Goal: Book appointment/travel/reservation

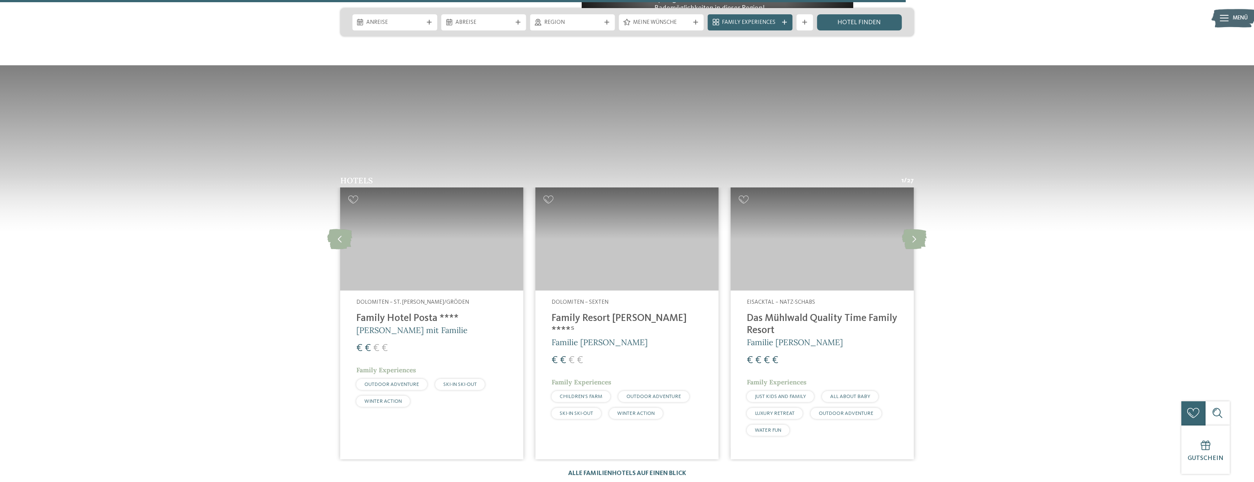
scroll to position [807, 0]
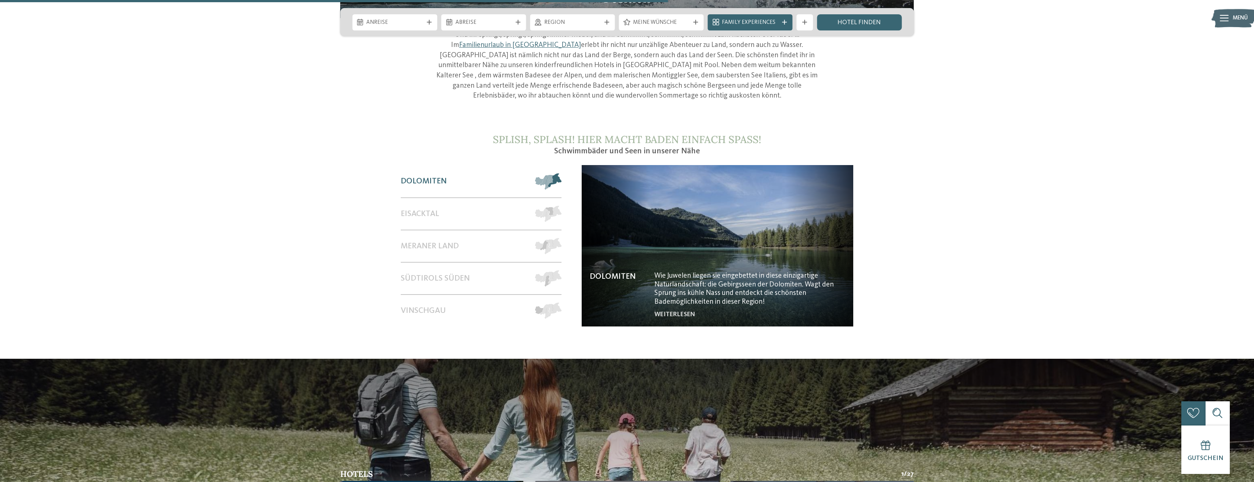
click at [425, 21] on div at bounding box center [429, 22] width 8 height 5
click at [455, 38] on span at bounding box center [459, 37] width 12 height 12
type input "****"
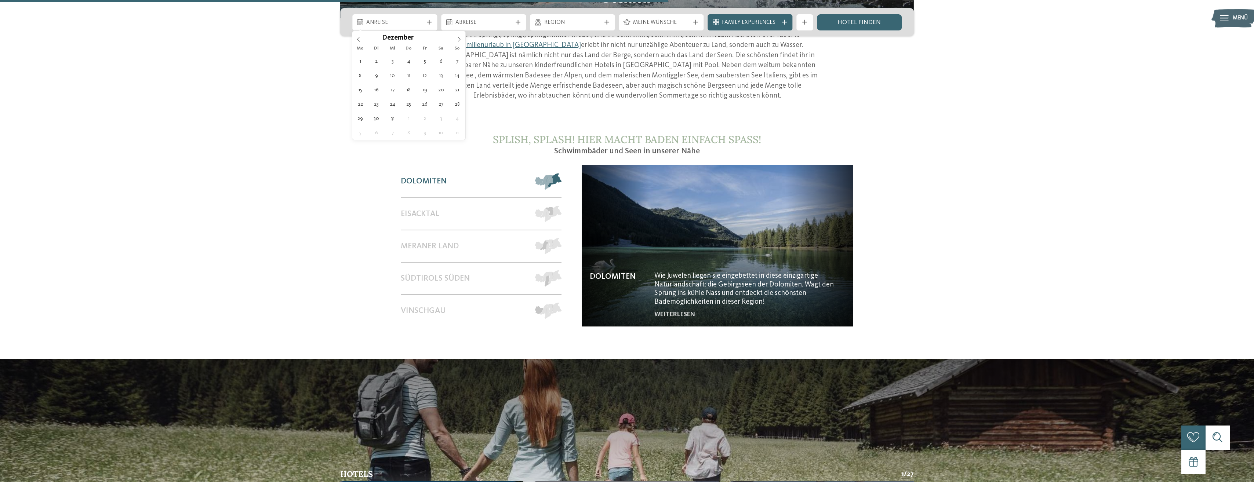
click at [455, 38] on span at bounding box center [459, 37] width 12 height 12
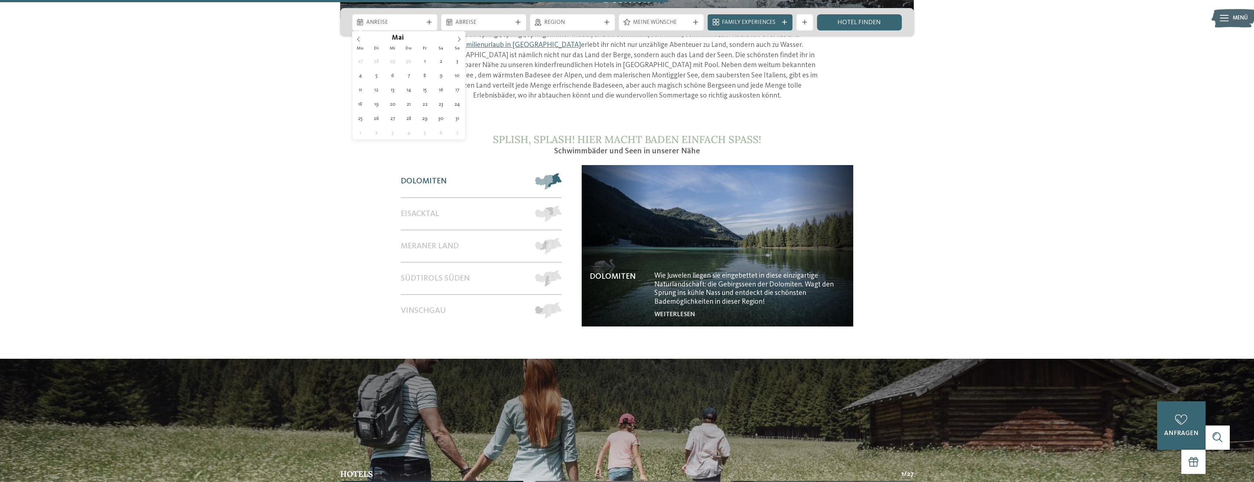
click at [455, 38] on span at bounding box center [459, 37] width 12 height 12
type div "[DATE]"
type input "****"
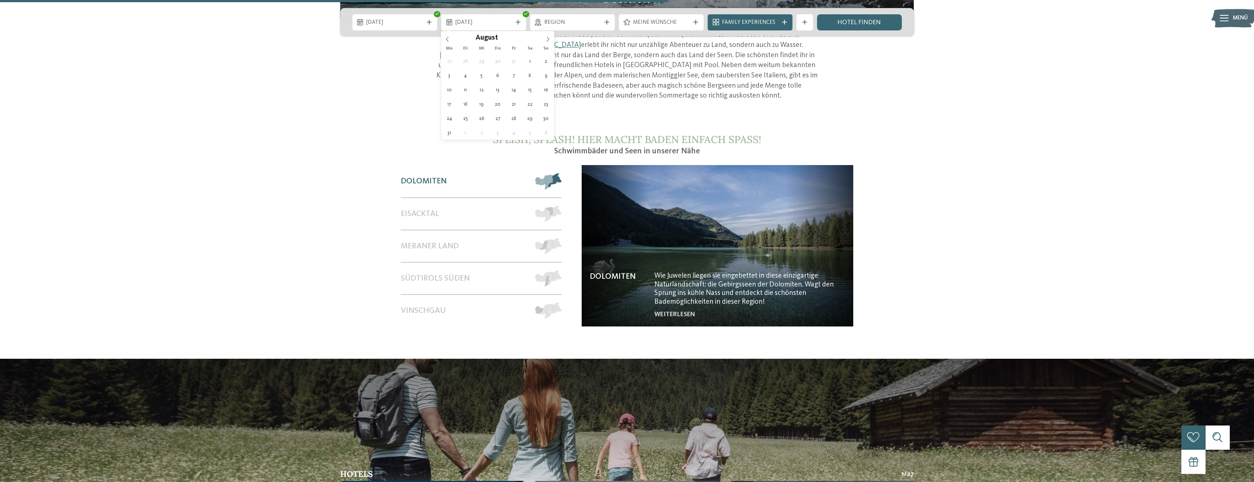
click at [548, 36] on span at bounding box center [547, 37] width 12 height 12
type div "[DATE]"
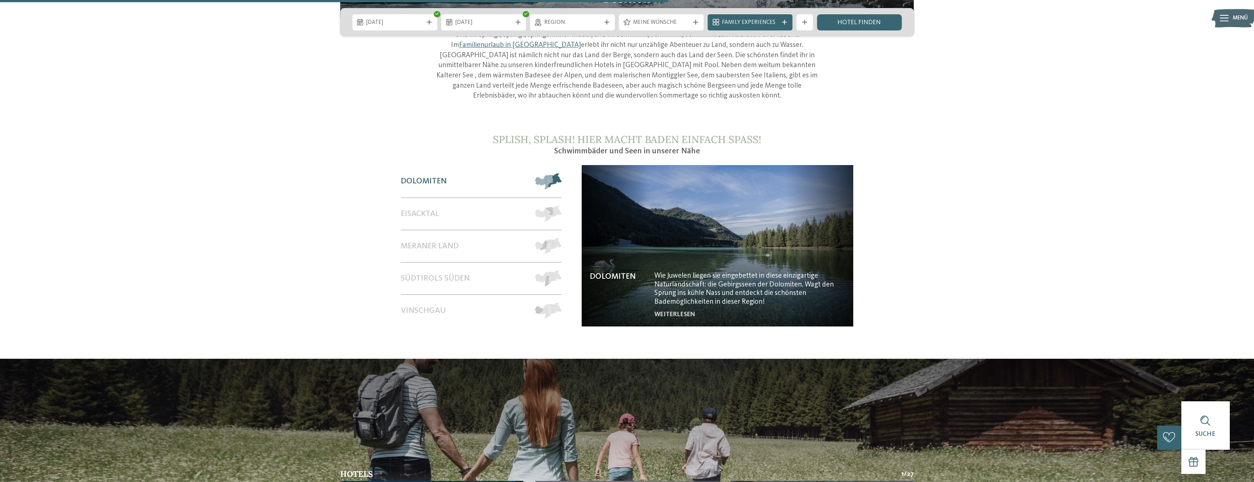
click at [641, 24] on span "Meine Wünsche" at bounding box center [661, 23] width 56 height 8
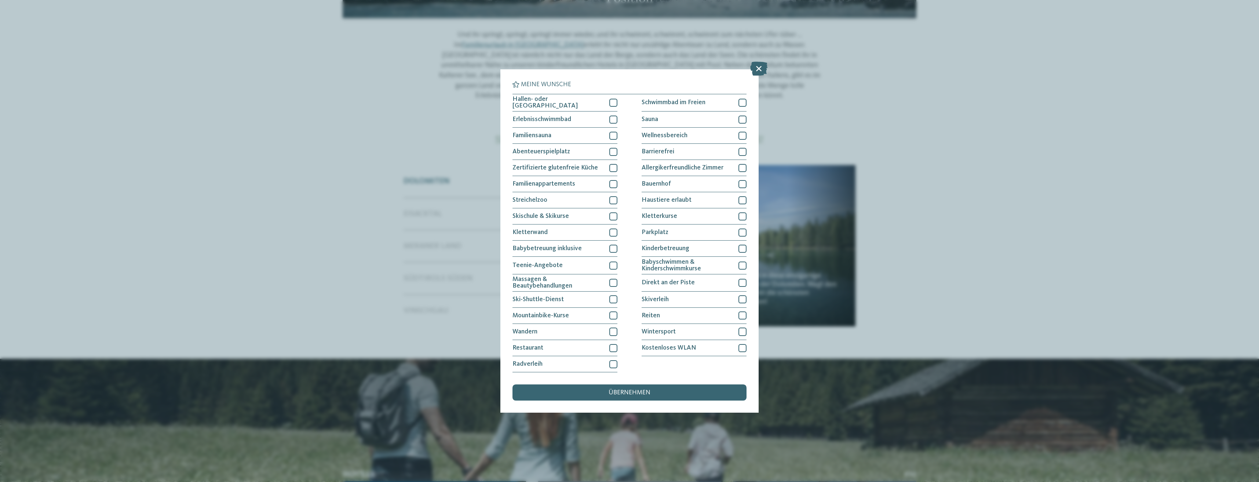
click at [670, 387] on div "übernehmen" at bounding box center [630, 392] width 234 height 16
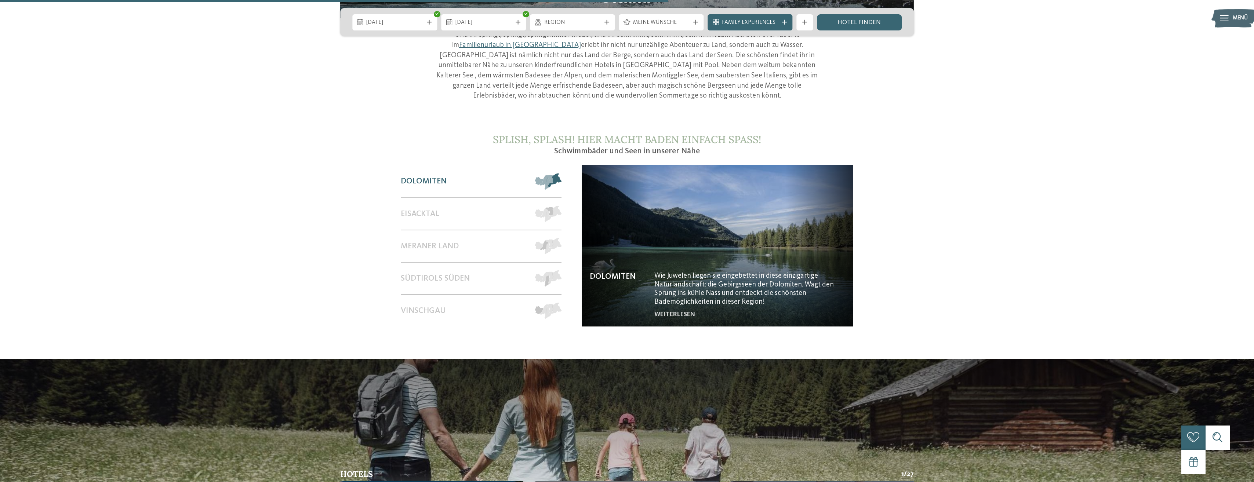
click at [745, 22] on span "Family Experiences" at bounding box center [750, 23] width 56 height 8
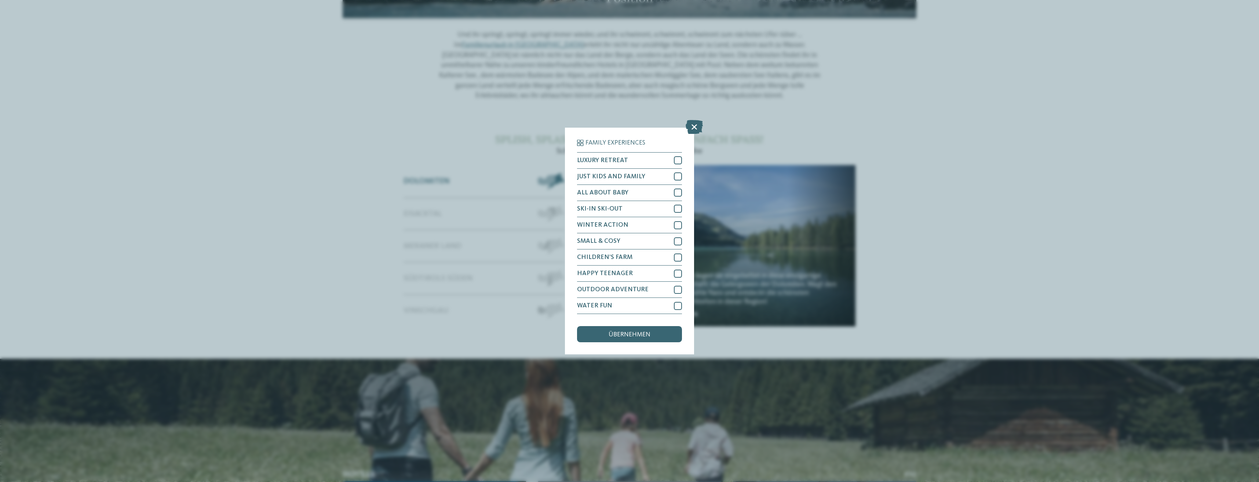
click at [646, 338] on span "übernehmen" at bounding box center [630, 335] width 42 height 7
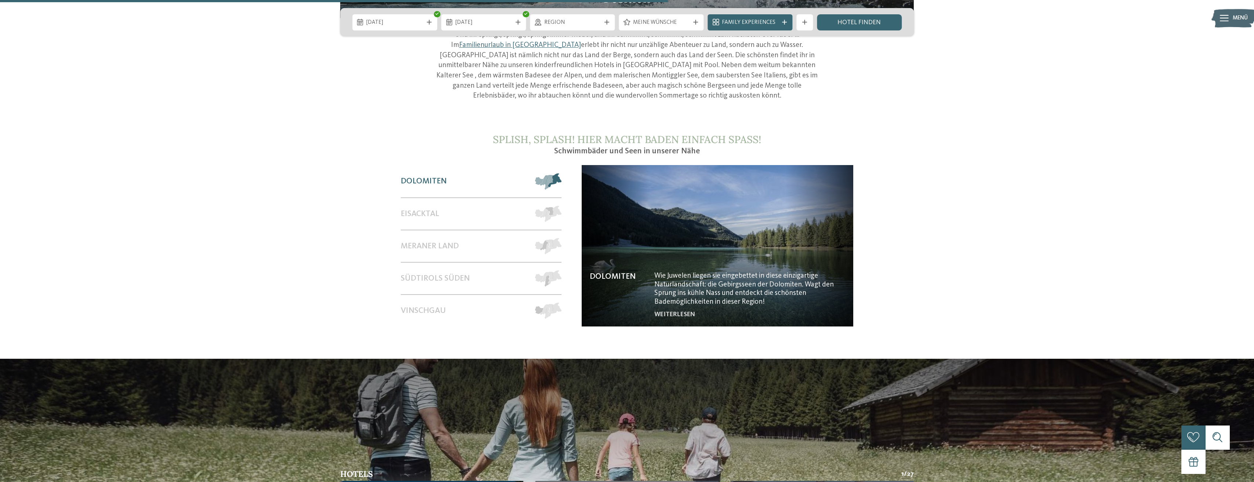
click at [840, 15] on link "Hotel finden" at bounding box center [859, 22] width 85 height 16
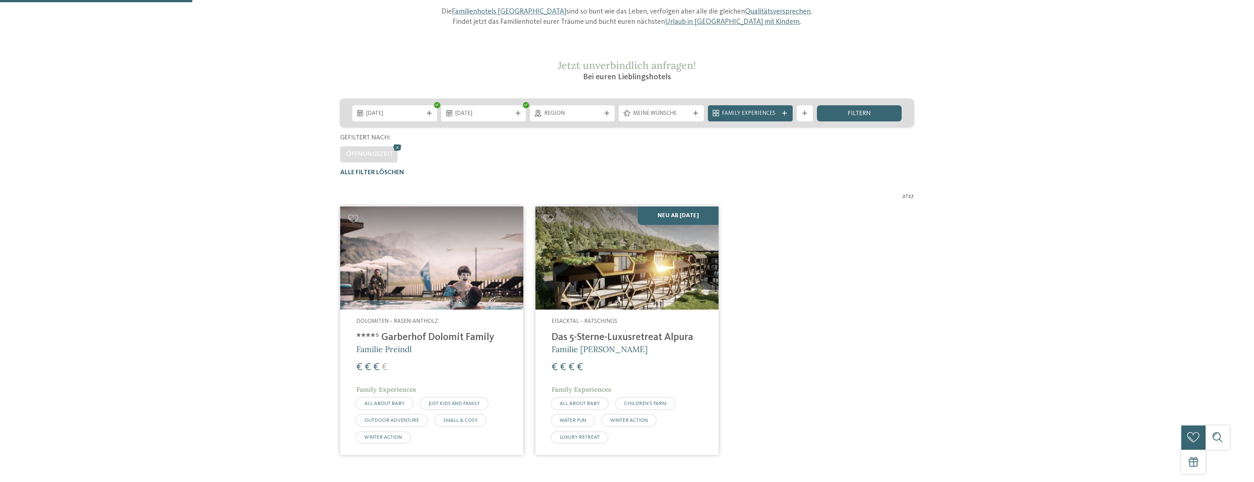
scroll to position [122, 0]
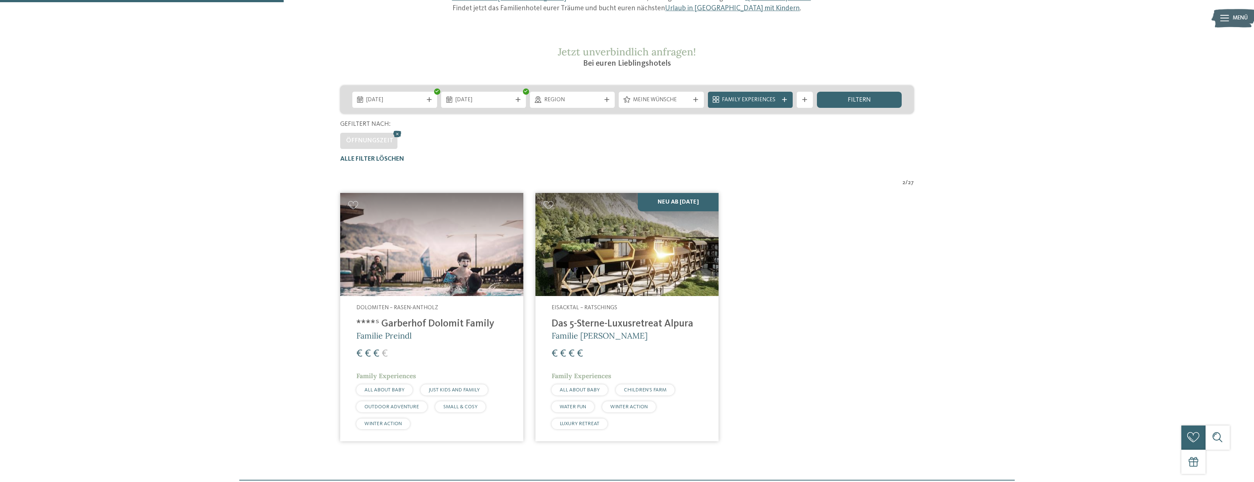
click at [477, 325] on h4 "****ˢ Garberhof Dolomit Family" at bounding box center [431, 324] width 151 height 12
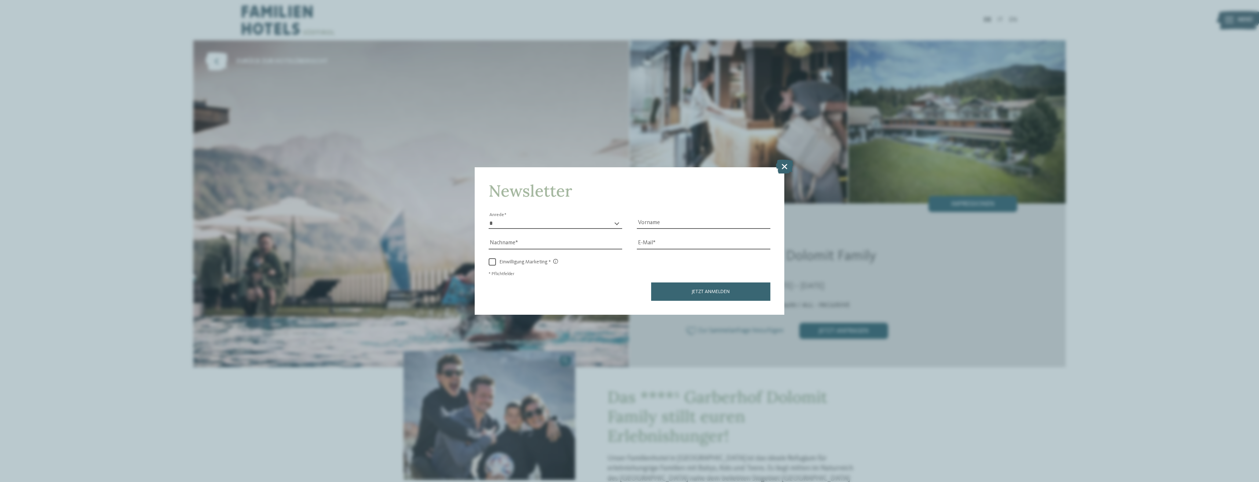
click at [783, 164] on icon at bounding box center [784, 167] width 17 height 14
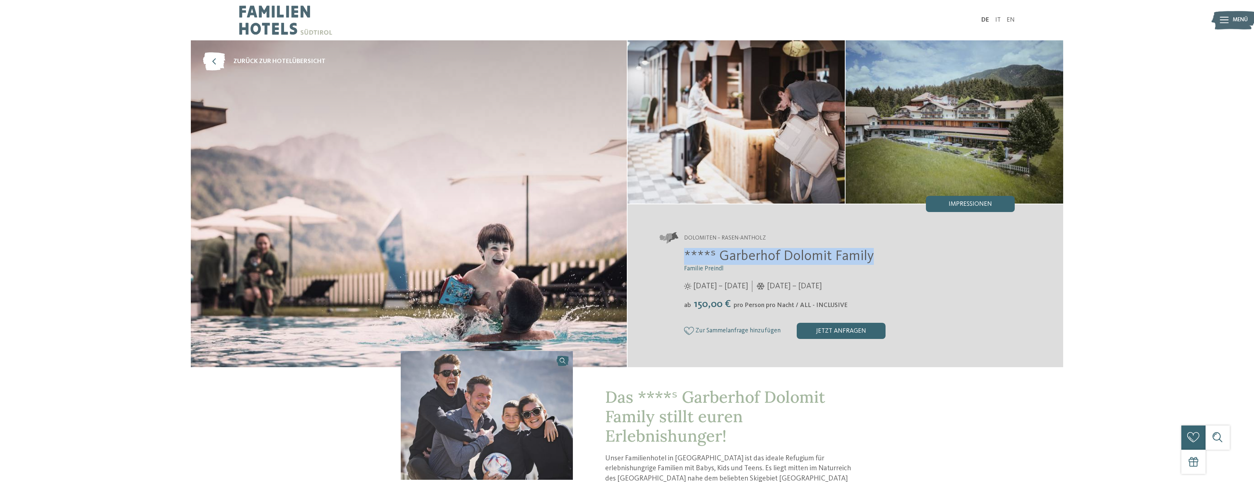
drag, startPoint x: 871, startPoint y: 256, endPoint x: 673, endPoint y: 254, distance: 197.7
click at [673, 254] on div "****ˢ Garberhof Dolomit Family Familie Preindl 07.06. – 07.11.2025 ab" at bounding box center [837, 293] width 355 height 91
click at [836, 271] on h3 "Familie Preindl" at bounding box center [849, 269] width 331 height 8
drag, startPoint x: 870, startPoint y: 259, endPoint x: 719, endPoint y: 256, distance: 151.2
click at [719, 256] on h2 "****ˢ Garberhof Dolomit Family" at bounding box center [849, 256] width 331 height 17
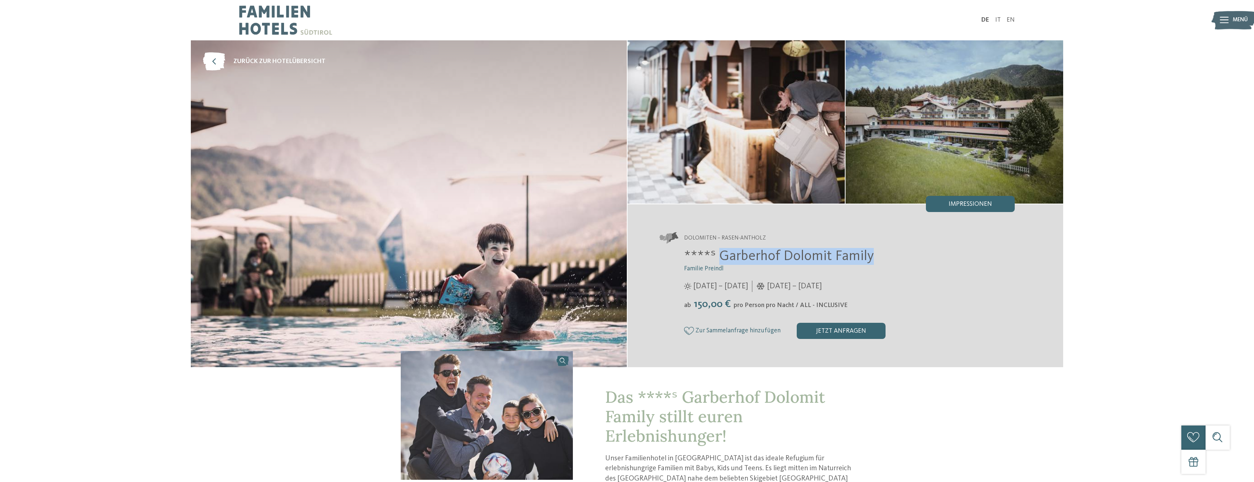
copy span "Garberhof Dolomit Family"
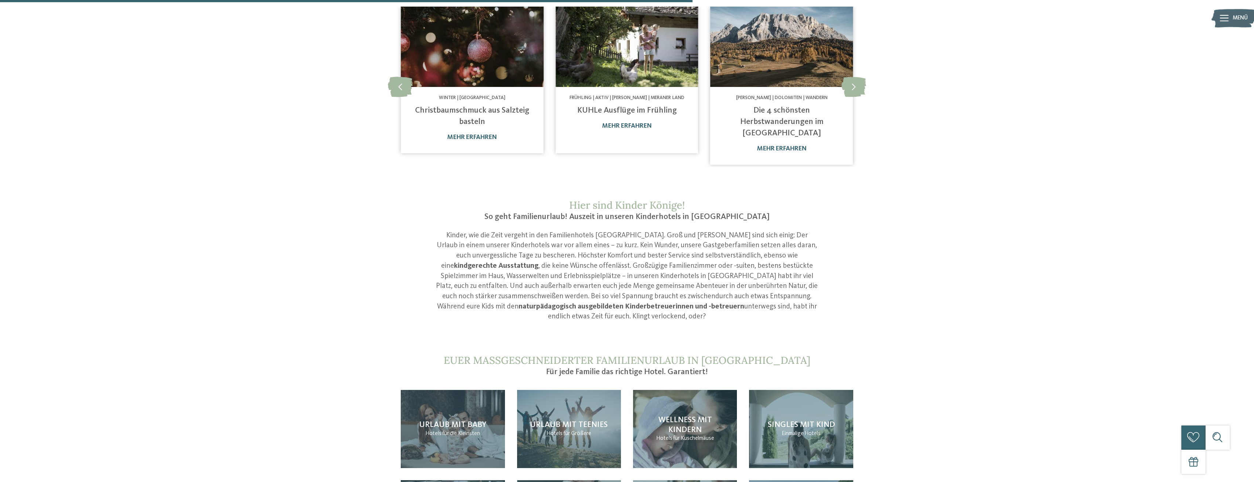
scroll to position [734, 0]
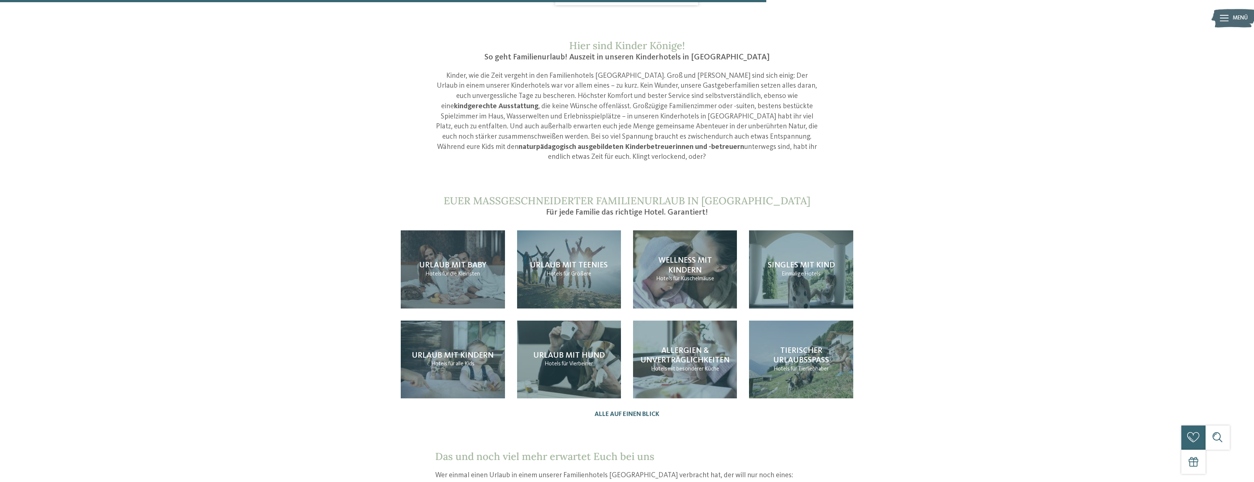
drag, startPoint x: 470, startPoint y: 322, endPoint x: 479, endPoint y: 322, distance: 9.9
click at [470, 351] on span "Urlaub mit Kindern" at bounding box center [453, 355] width 82 height 8
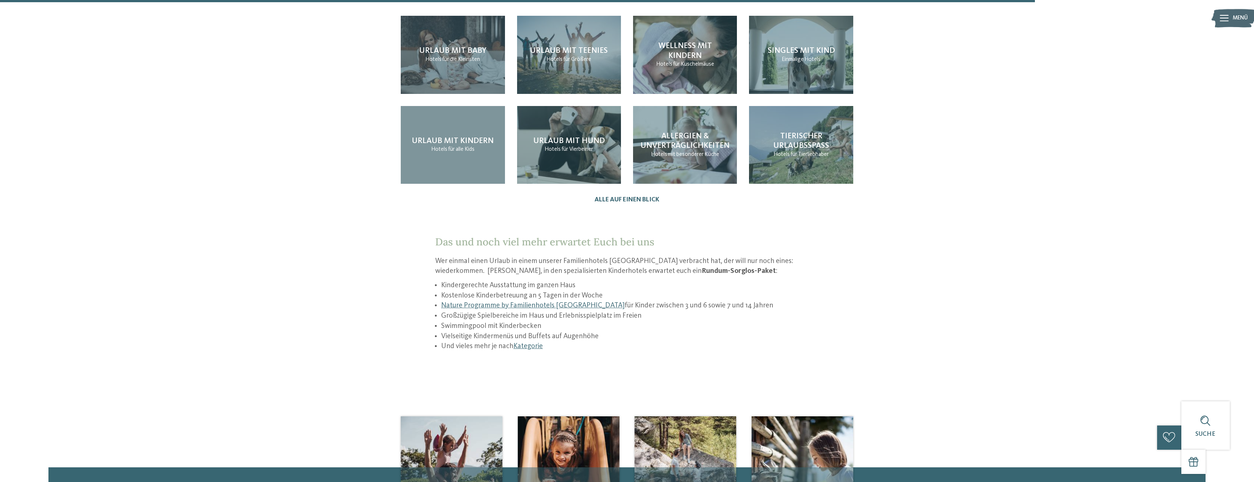
scroll to position [991, 0]
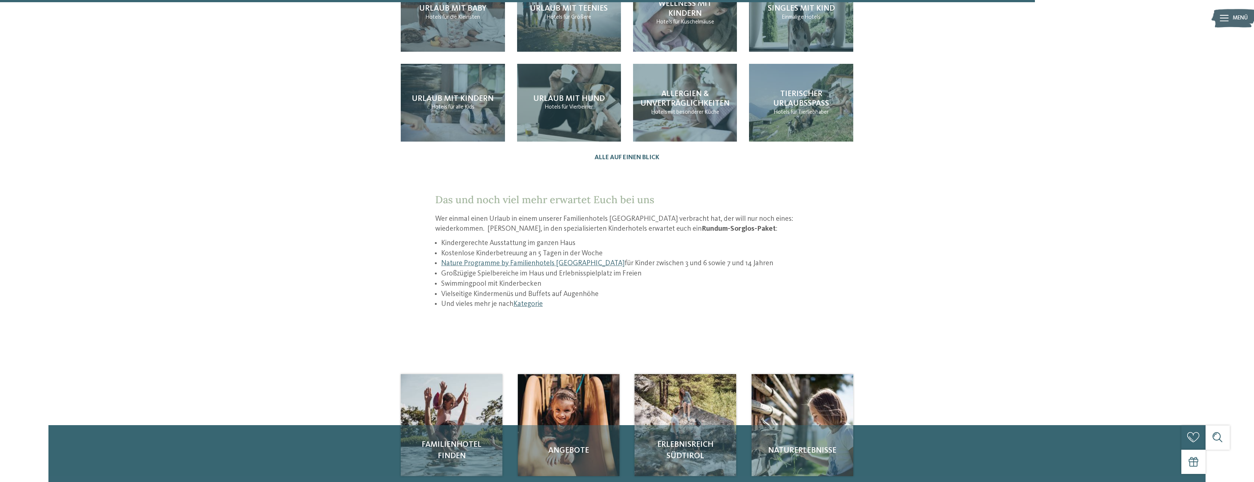
click at [453, 439] on span "Familienhotel finden" at bounding box center [451, 450] width 85 height 23
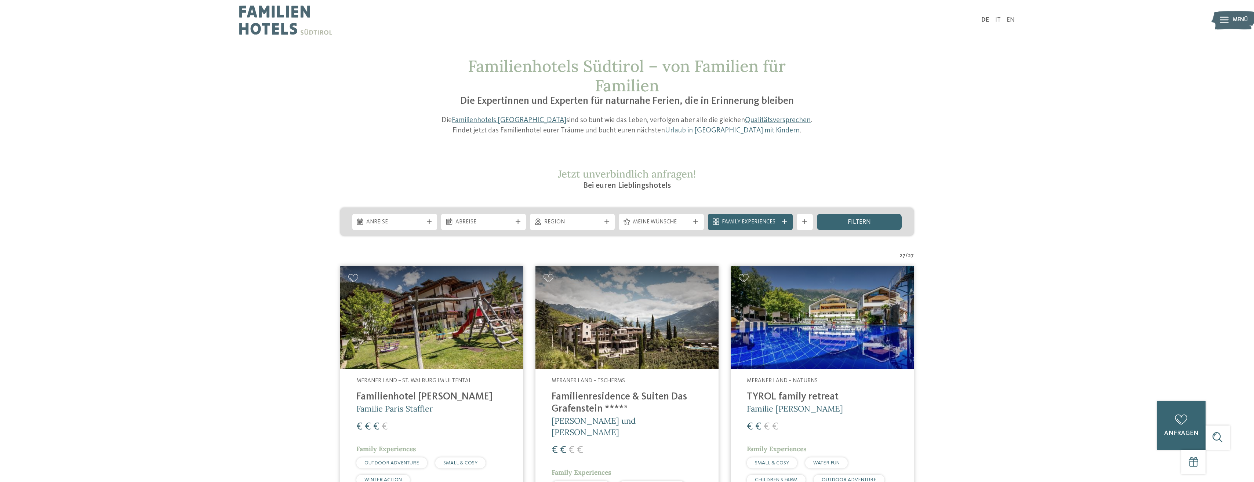
click at [678, 227] on div "Meine Wünsche" at bounding box center [661, 222] width 85 height 16
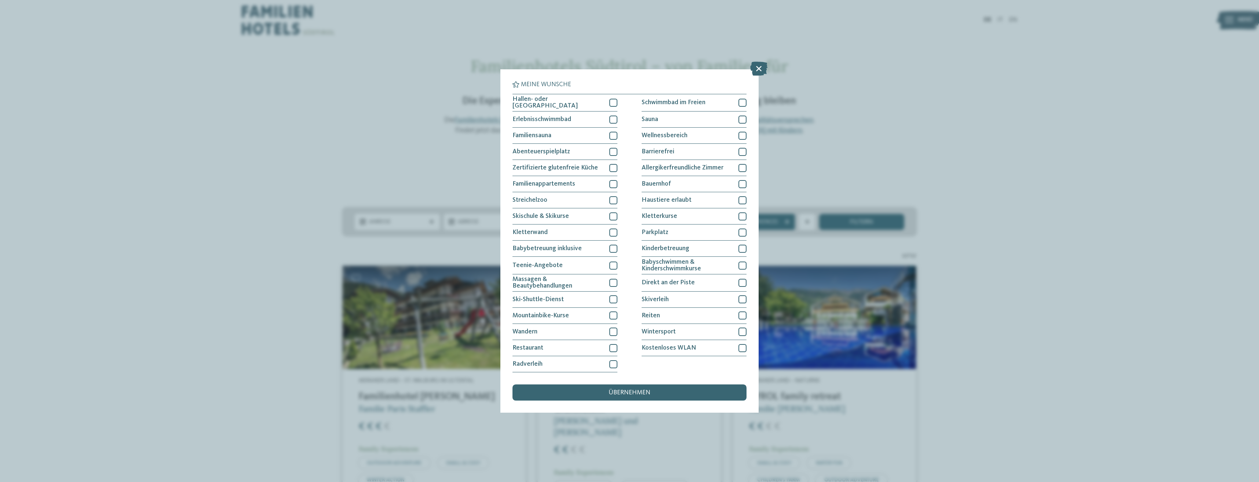
click at [759, 65] on icon at bounding box center [758, 69] width 17 height 14
